Goal: Information Seeking & Learning: Learn about a topic

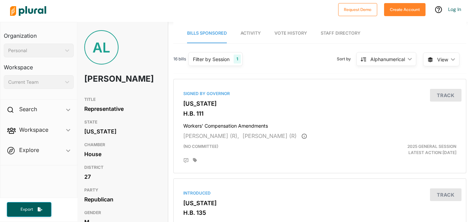
scroll to position [0, 5]
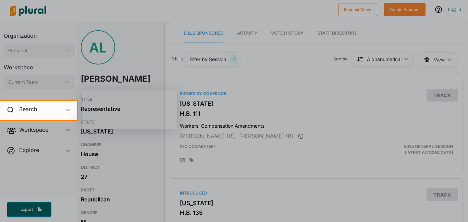
click at [267, 83] on div at bounding box center [234, 50] width 468 height 101
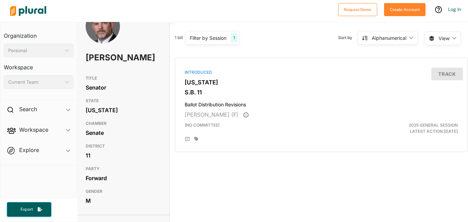
scroll to position [18, 0]
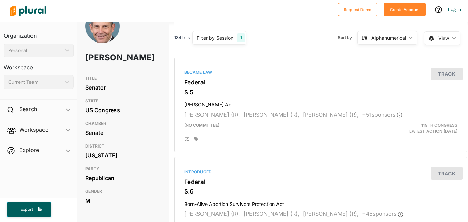
scroll to position [20, 1]
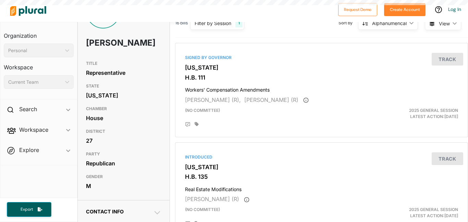
scroll to position [39, 0]
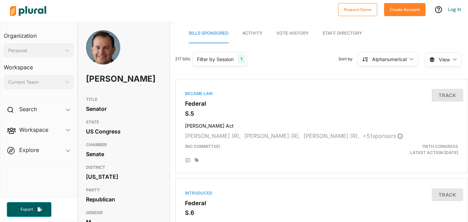
click at [113, 54] on img at bounding box center [103, 51] width 34 height 42
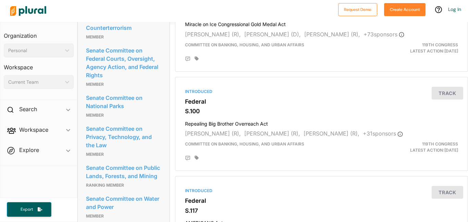
scroll to position [797, 0]
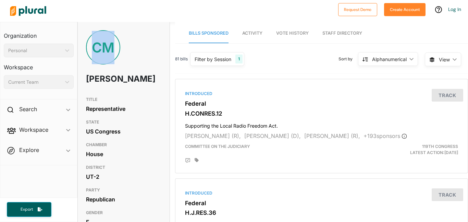
click at [85, 78] on div "CM [PERSON_NAME]" at bounding box center [124, 61] width 92 height 63
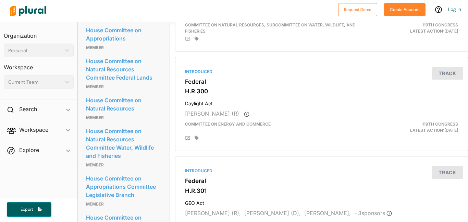
scroll to position [531, 0]
